Goal: Find specific page/section

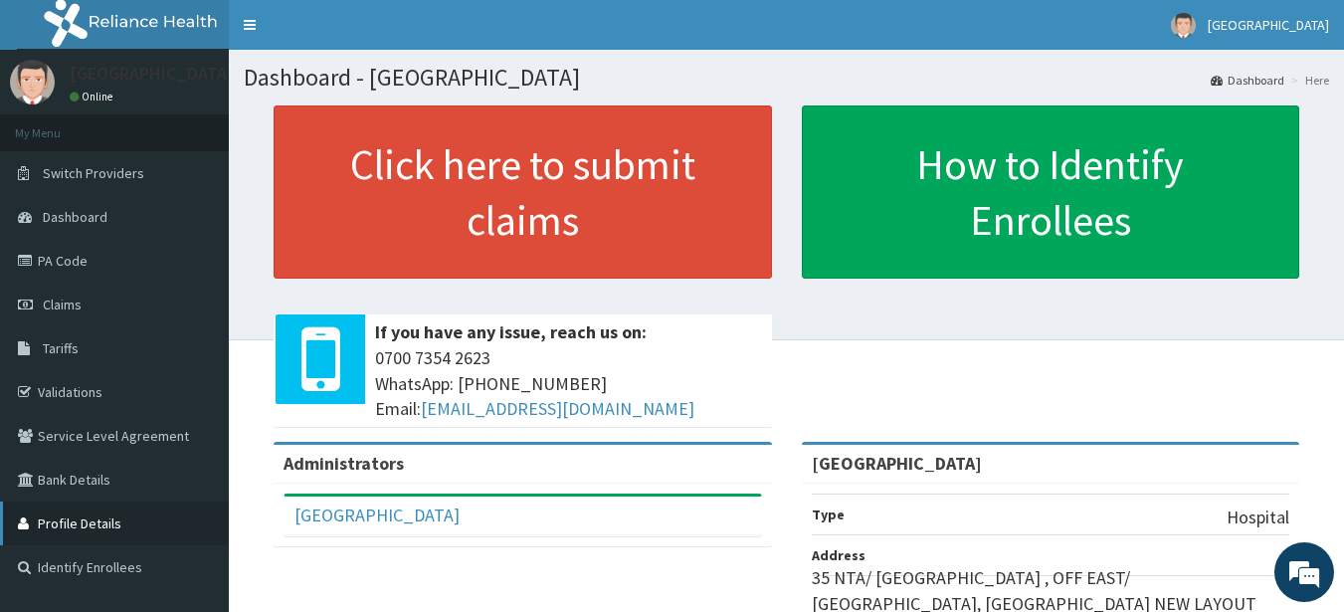
click at [83, 517] on link "Profile Details" at bounding box center [114, 523] width 229 height 44
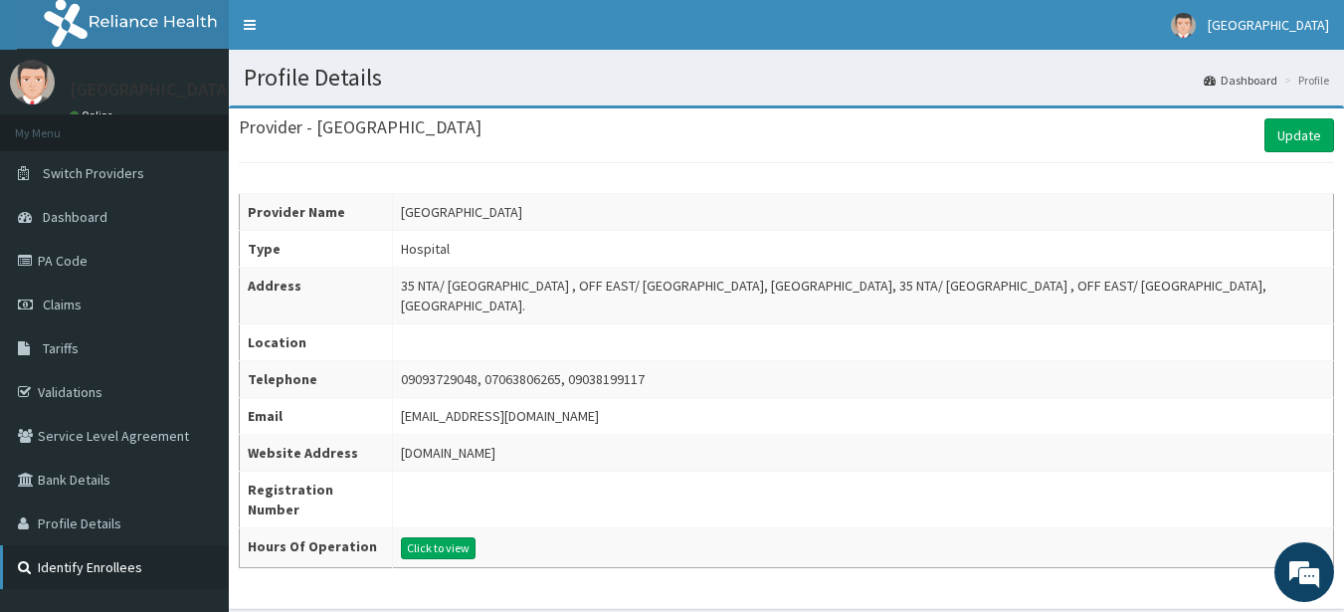
click at [84, 572] on link "Identify Enrollees" at bounding box center [114, 567] width 229 height 44
